Goal: Transaction & Acquisition: Purchase product/service

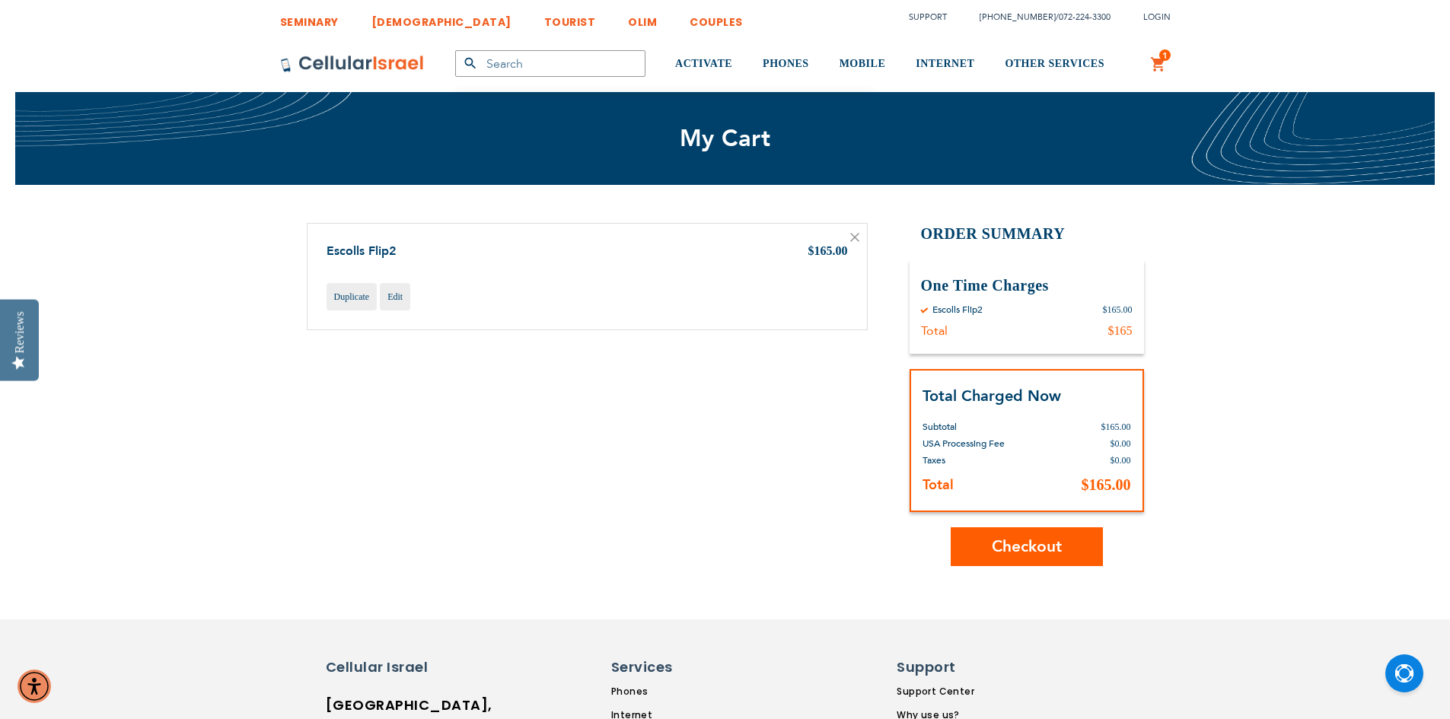
click at [857, 240] on icon at bounding box center [855, 238] width 8 height 8
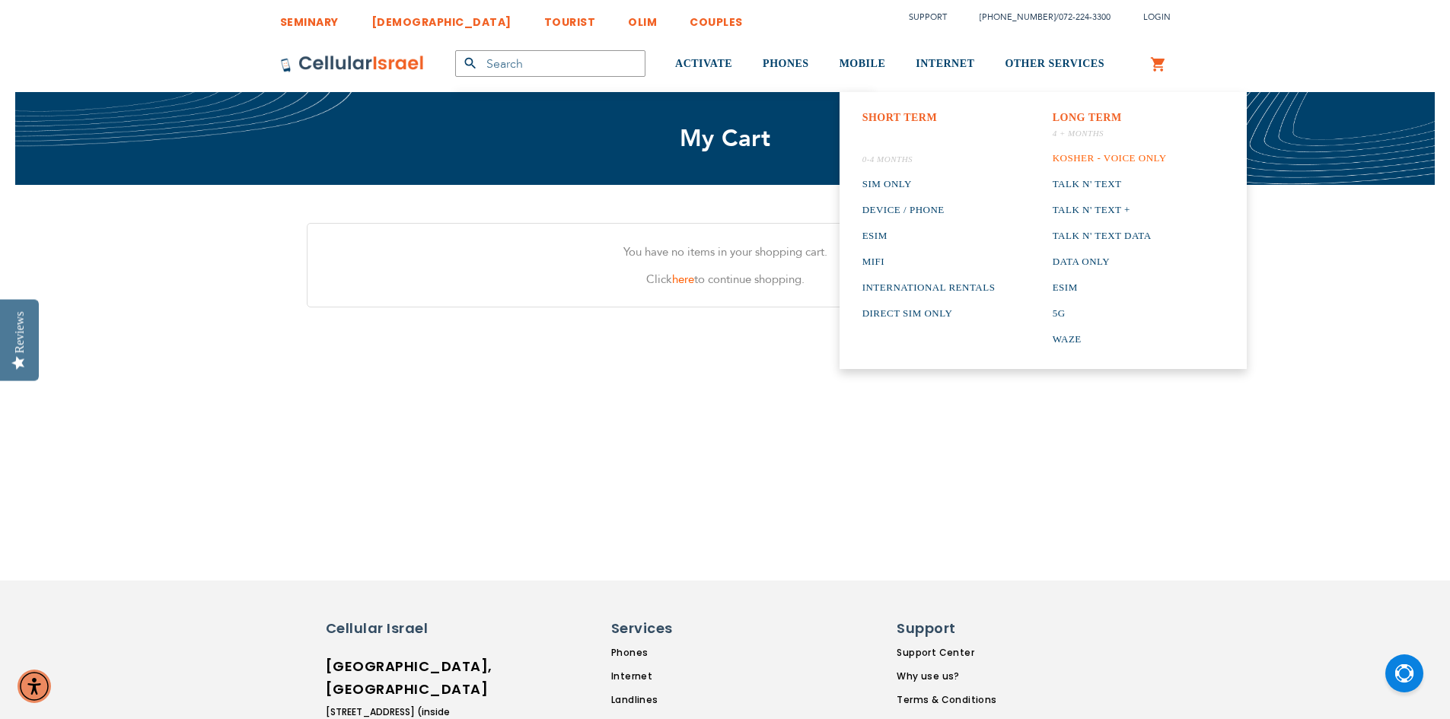
click at [1147, 151] on link "Kosher - voice only" at bounding box center [1110, 158] width 114 height 26
